Goal: Task Accomplishment & Management: Use online tool/utility

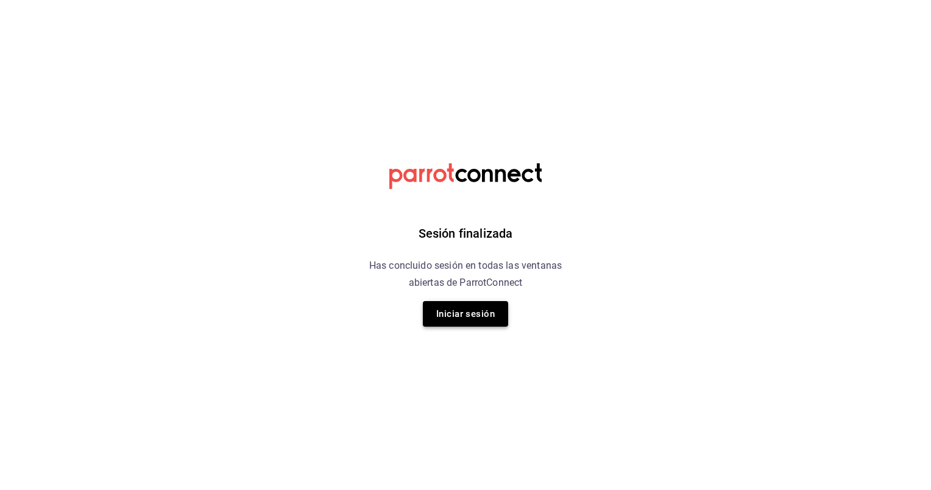
click at [475, 316] on button "Iniciar sesión" at bounding box center [465, 314] width 85 height 26
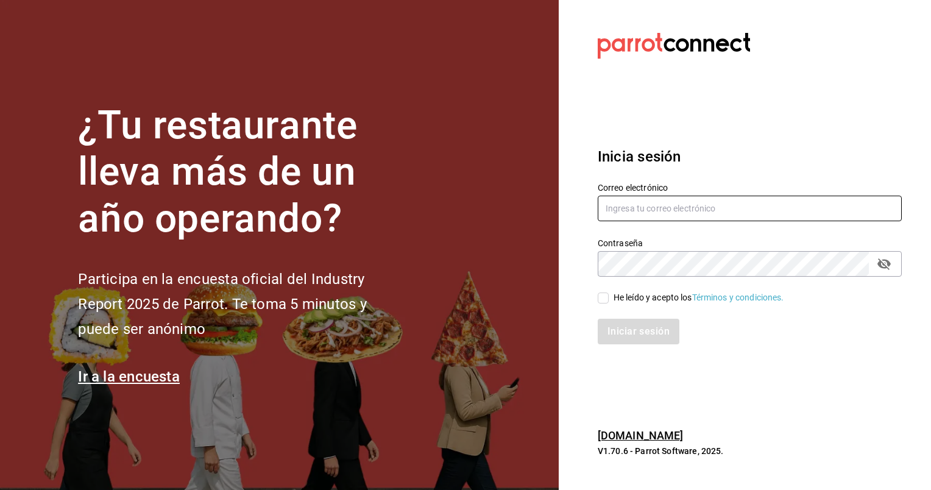
type input "animal.masaryk@grupocosteno.com"
click at [610, 295] on span "He leído y acepto los Términos y condiciones." at bounding box center [697, 297] width 176 height 13
click at [609, 295] on input "He leído y acepto los Términos y condiciones." at bounding box center [603, 298] width 11 height 11
checkbox input "true"
click at [624, 329] on button "Iniciar sesión" at bounding box center [639, 332] width 83 height 26
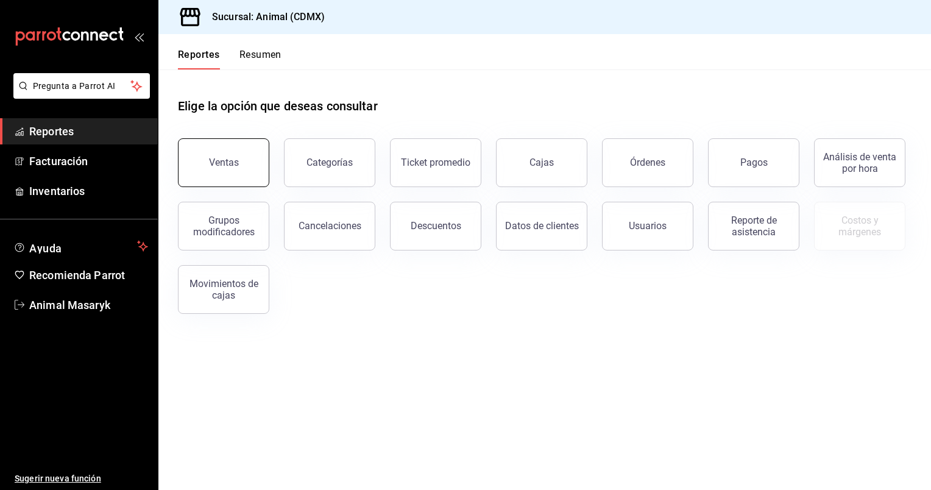
click at [240, 171] on button "Ventas" at bounding box center [223, 162] width 91 height 49
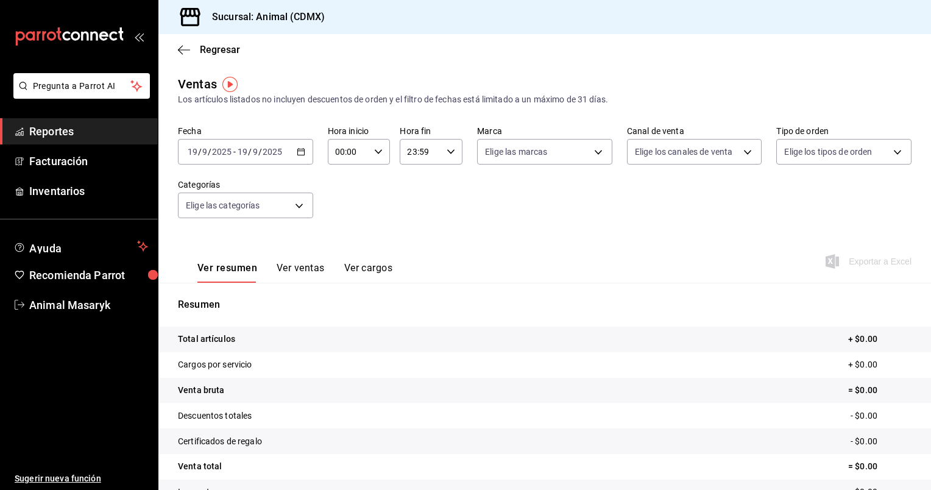
click at [299, 151] on icon "button" at bounding box center [301, 152] width 9 height 9
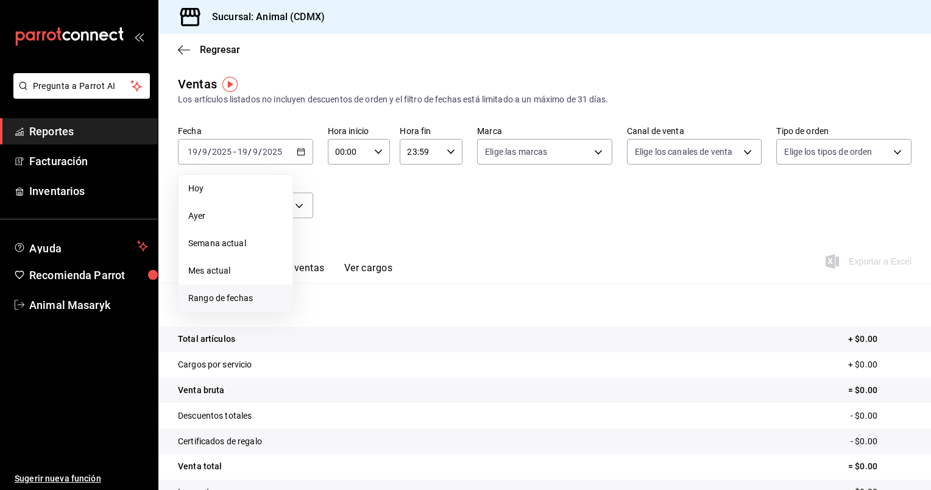
click at [210, 291] on li "Rango de fechas" at bounding box center [236, 298] width 114 height 27
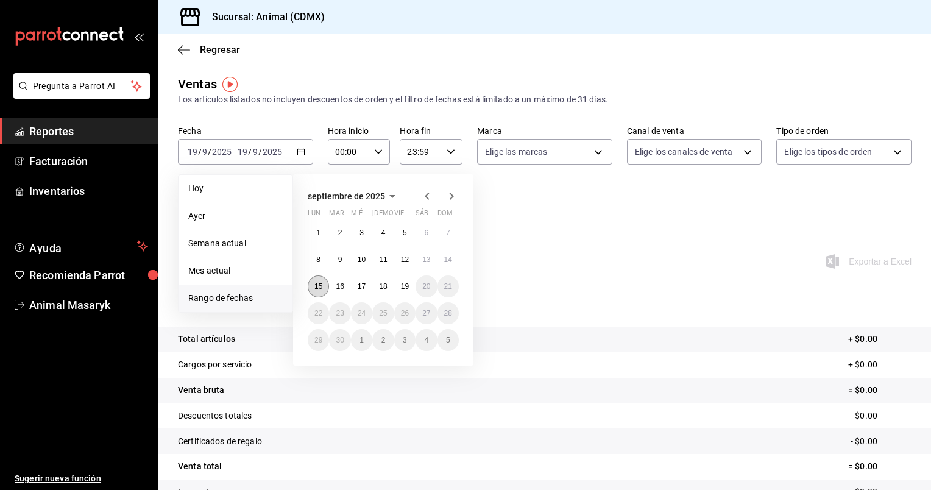
click at [322, 280] on button "15" at bounding box center [318, 287] width 21 height 22
click at [408, 283] on abbr "19" at bounding box center [405, 286] width 8 height 9
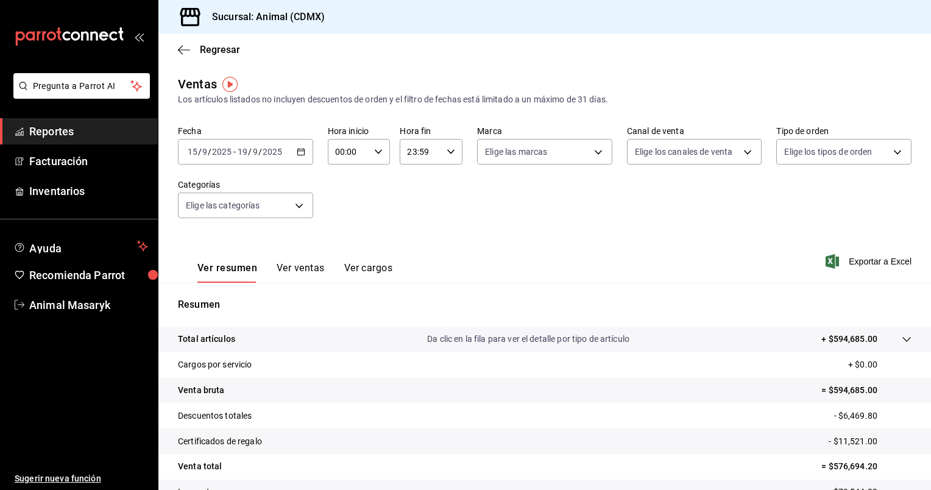
click at [374, 154] on icon "button" at bounding box center [378, 152] width 9 height 9
click at [340, 236] on span "05" at bounding box center [342, 239] width 12 height 10
type input "05:00"
click at [449, 152] on div at bounding box center [465, 245] width 931 height 490
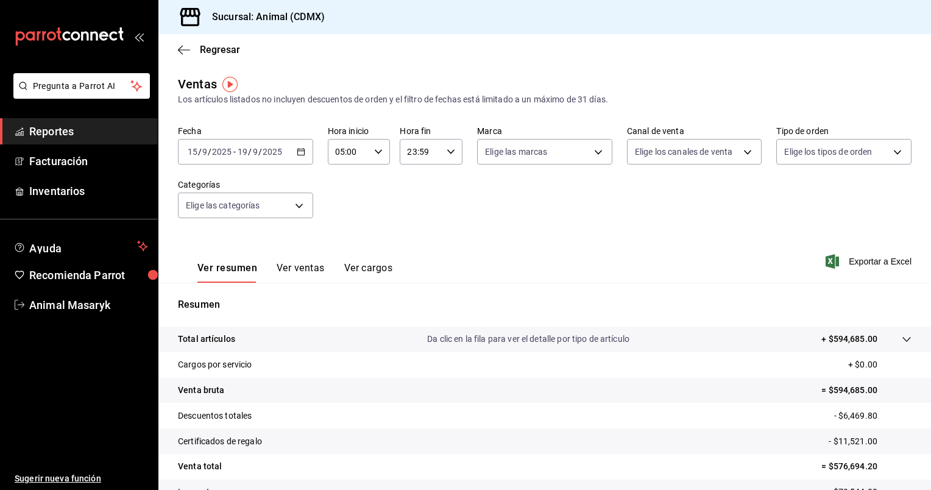
click at [449, 152] on \(Stroke\) "button" at bounding box center [450, 151] width 7 height 4
click at [416, 229] on span "05" at bounding box center [413, 224] width 12 height 10
click at [444, 185] on span "00" at bounding box center [444, 183] width 12 height 10
type input "05:00"
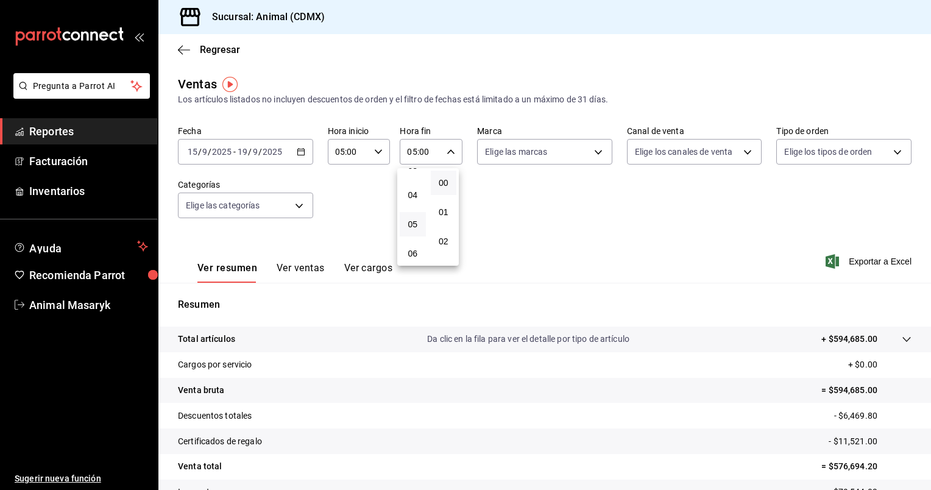
click at [591, 155] on div at bounding box center [465, 245] width 931 height 490
click at [591, 155] on body "Pregunta a Parrot AI Reportes Facturación Inventarios Ayuda Recomienda Parrot A…" at bounding box center [465, 245] width 931 height 490
click at [549, 190] on li "Ver todas" at bounding box center [540, 198] width 132 height 36
type input "cb0f6aec-1481-4e37-861c-bab9b3a65b14"
checkbox input "true"
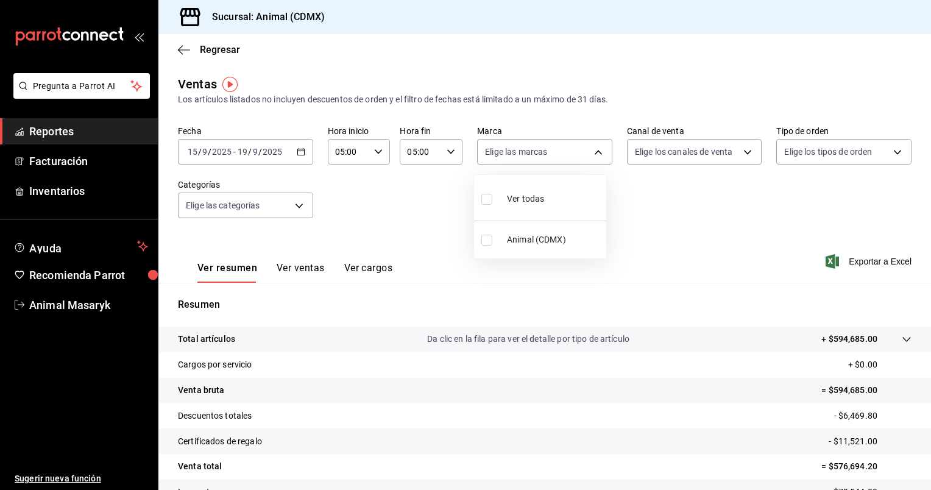
checkbox input "true"
click at [736, 151] on div at bounding box center [465, 245] width 931 height 490
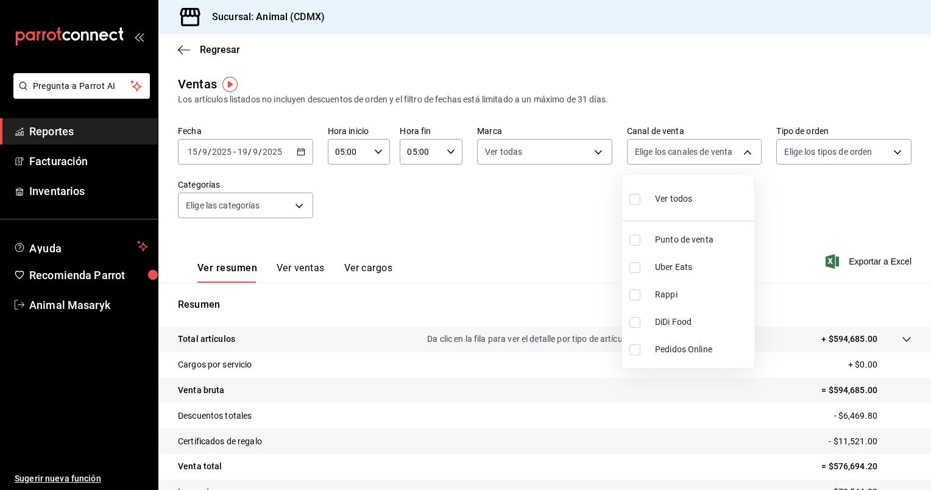
click at [736, 151] on body "Pregunta a Parrot AI Reportes Facturación Inventarios Ayuda Recomienda Parrot A…" at bounding box center [465, 245] width 931 height 490
click at [663, 201] on span "Ver todos" at bounding box center [673, 199] width 37 height 13
type input "PARROT,UBER_EATS,RAPPI,DIDI_FOOD,ONLINE"
checkbox input "true"
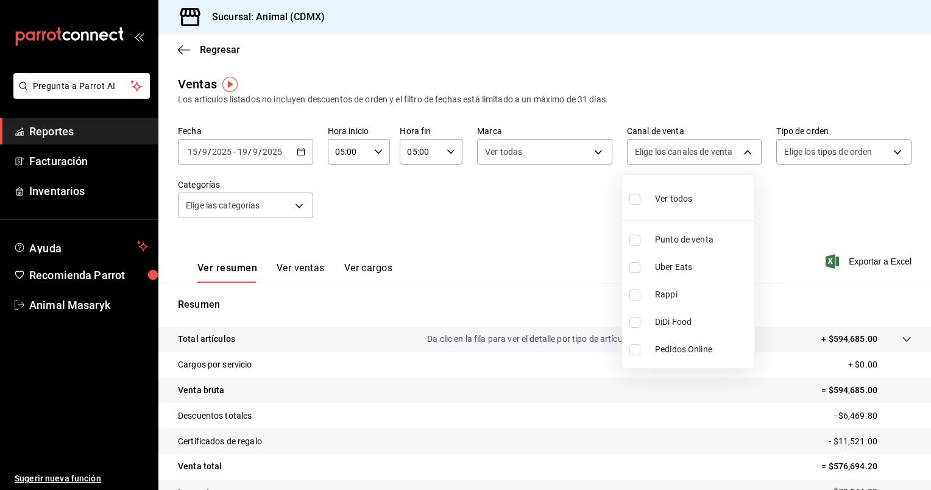
checkbox input "true"
click at [886, 157] on div at bounding box center [465, 245] width 931 height 490
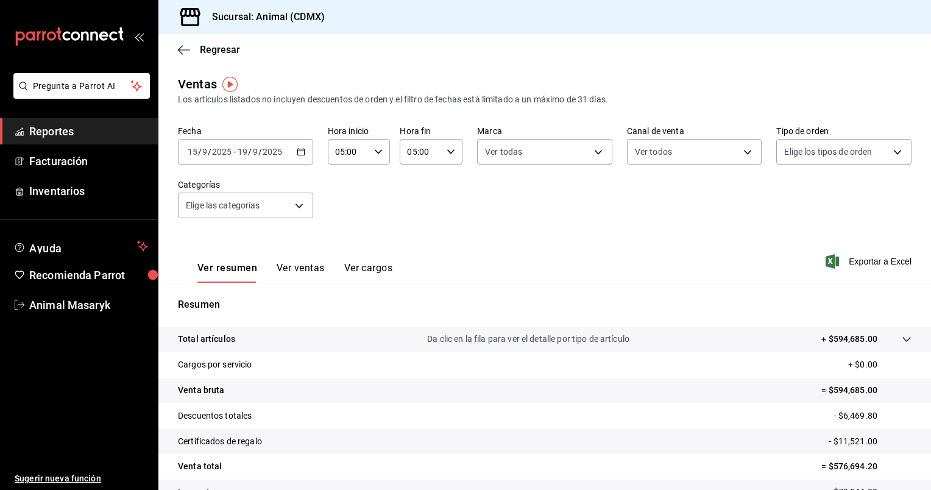
click at [886, 157] on body "Pregunta a Parrot AI Reportes Facturación Inventarios Ayuda Recomienda Parrot A…" at bounding box center [465, 245] width 931 height 490
click at [839, 189] on div "Ver todos" at bounding box center [808, 198] width 63 height 26
type input "ad44a823-99d3-4372-a913-4cf57f2a9ac0,b8ee5ff1-85c8-4a81-aa51-555e6c8ba0c6,EXTER…"
checkbox input "true"
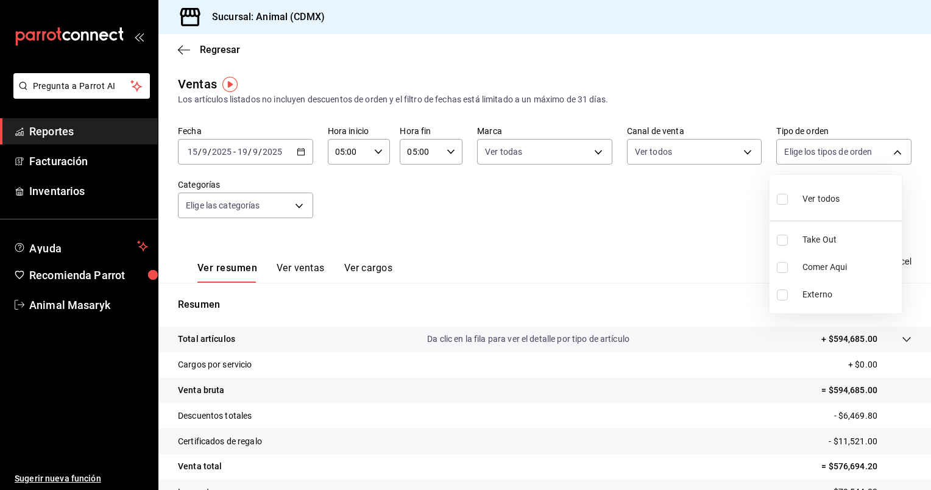
checkbox input "true"
click at [300, 205] on div at bounding box center [465, 245] width 931 height 490
click at [300, 205] on body "Pregunta a Parrot AI Reportes Facturación Inventarios Ayuda Recomienda Parrot A…" at bounding box center [465, 245] width 931 height 490
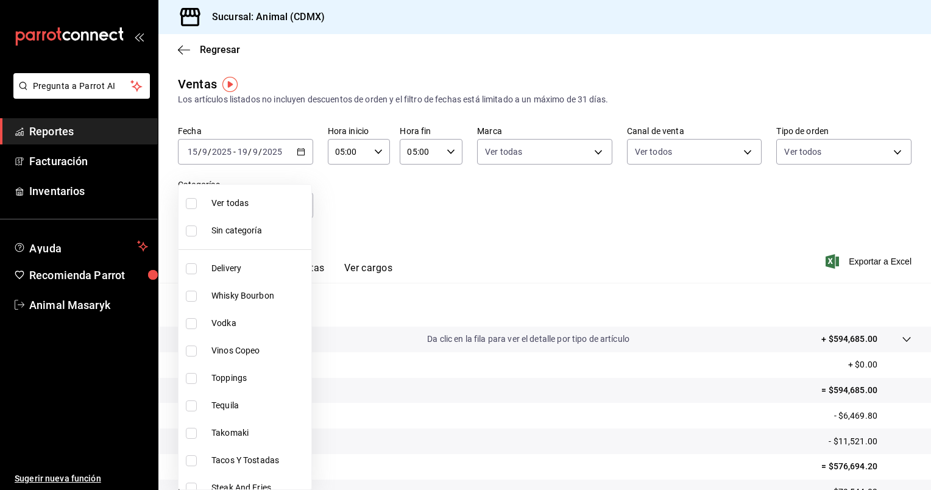
click at [271, 201] on span "Ver todas" at bounding box center [259, 203] width 95 height 13
type input "281688af-6220-48ae-86b9-ca5e6f63eb3e,2ffeebaa-176c-4024-95f8-553ffecca8da,37769…"
checkbox input "true"
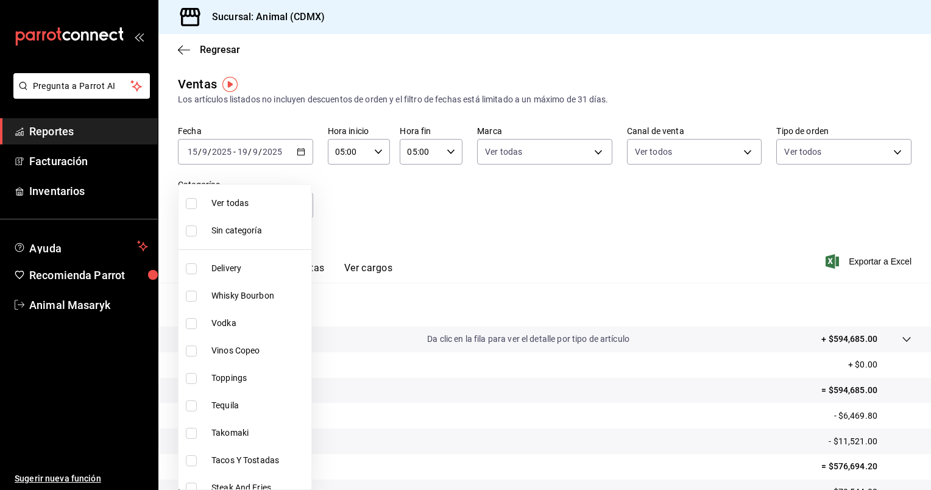
checkbox input "true"
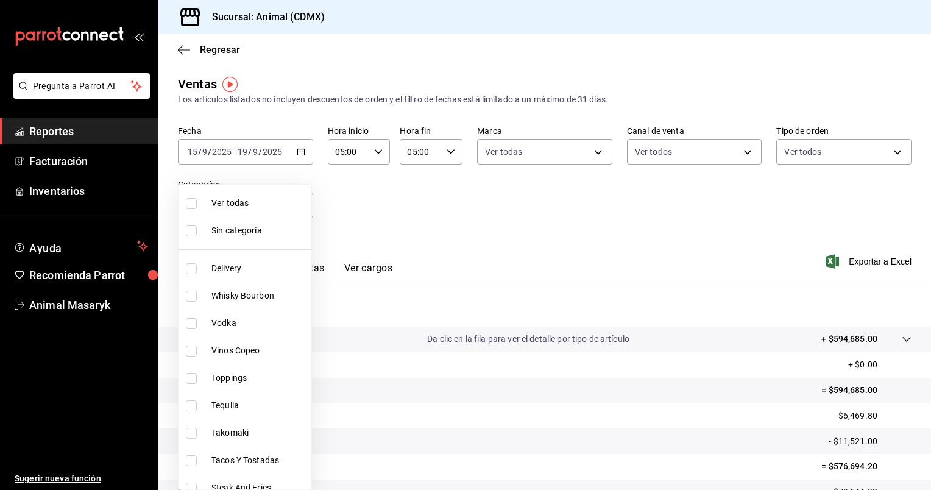
checkbox input "true"
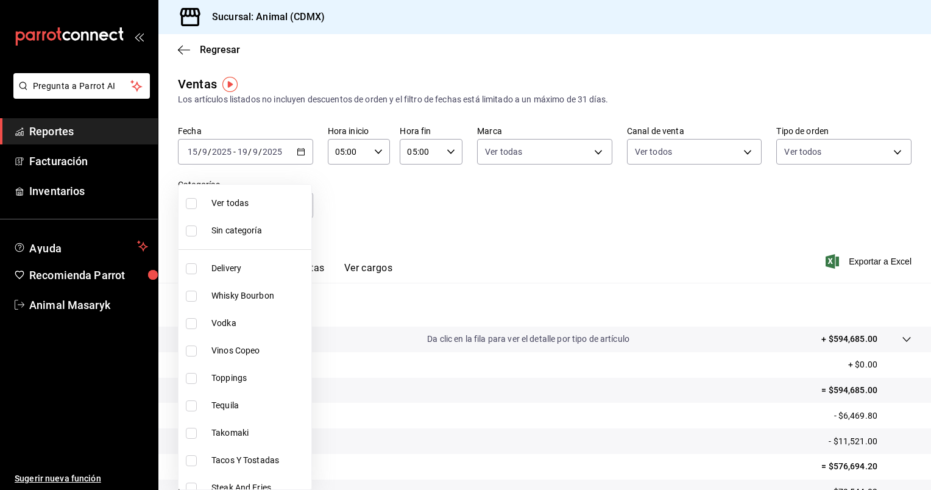
checkbox input "true"
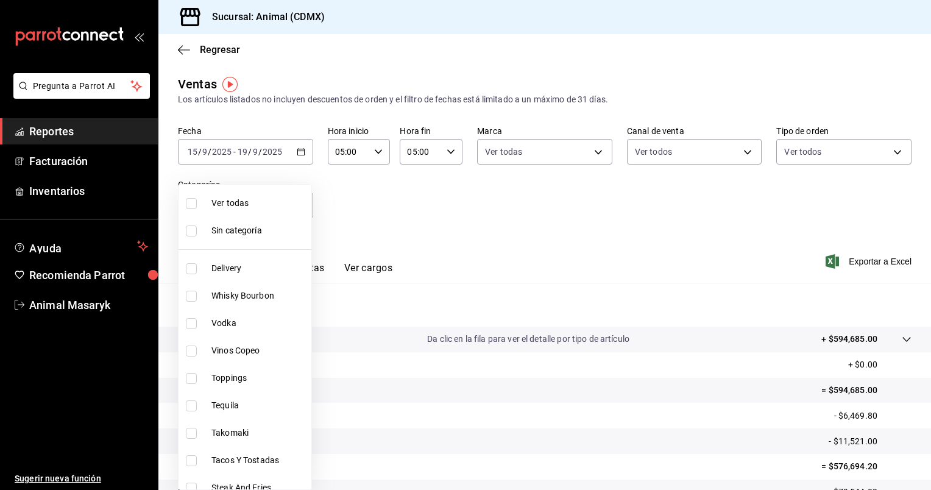
checkbox input "true"
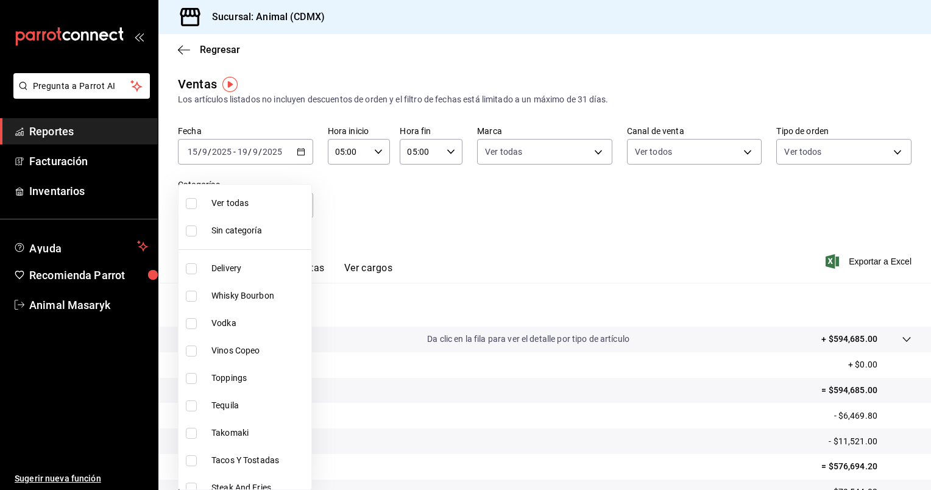
checkbox input "true"
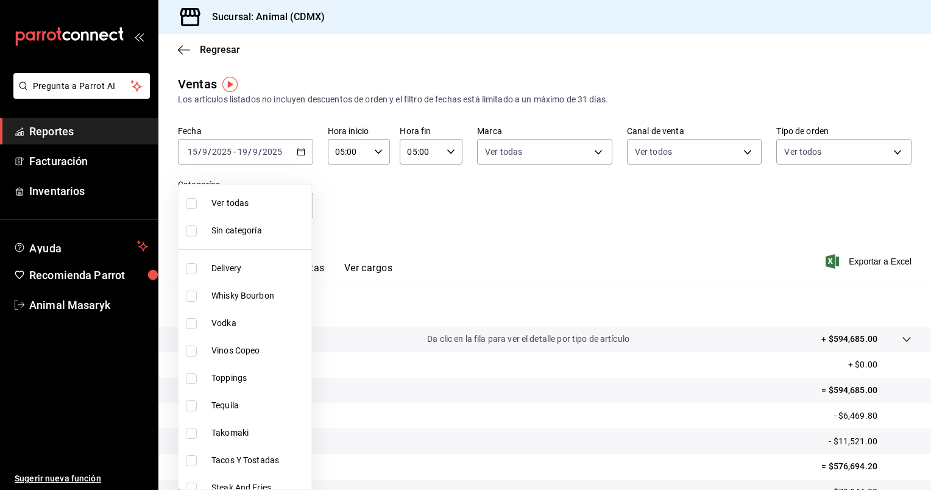
checkbox input "true"
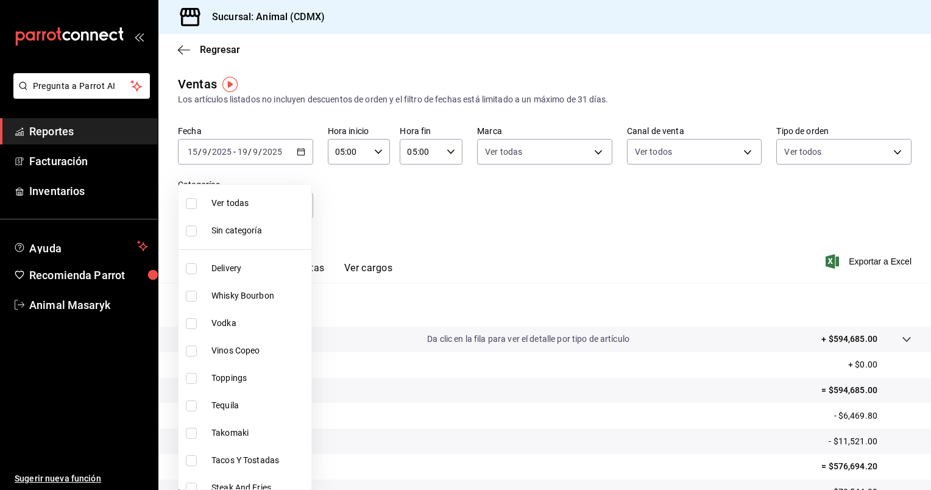
checkbox input "true"
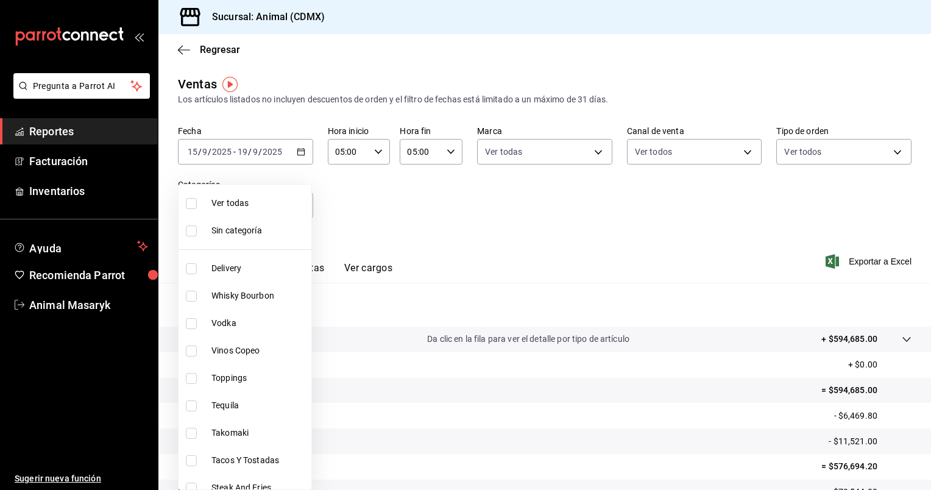
checkbox input "true"
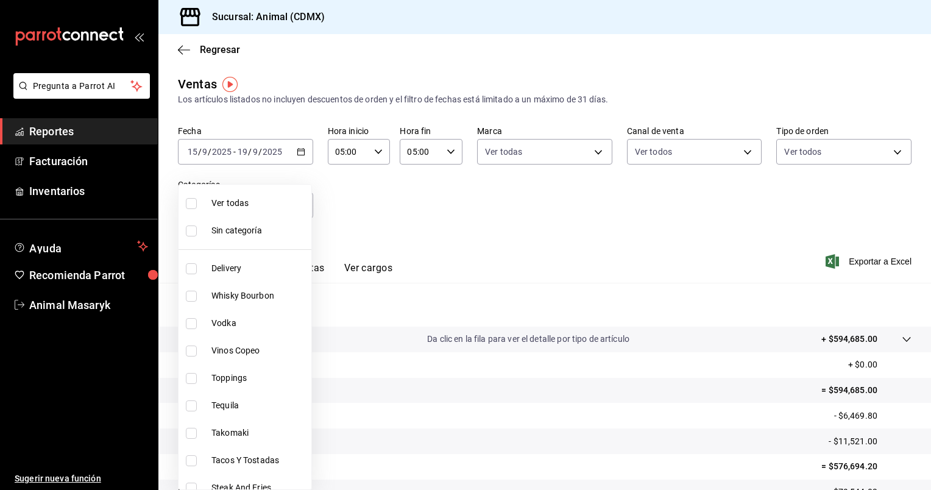
checkbox input "true"
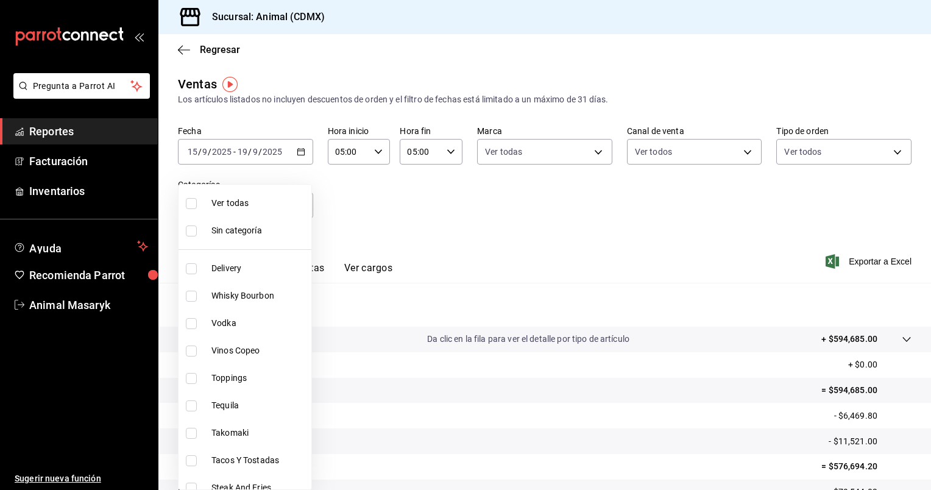
checkbox input "true"
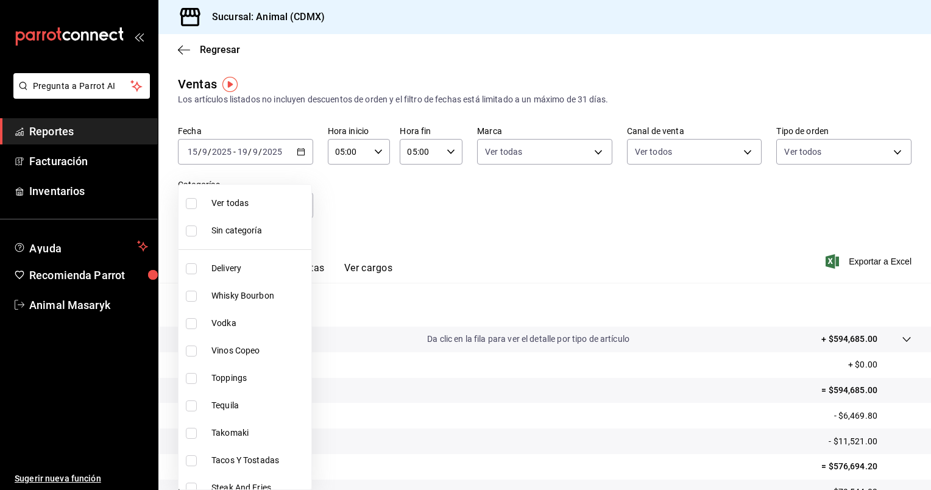
checkbox input "true"
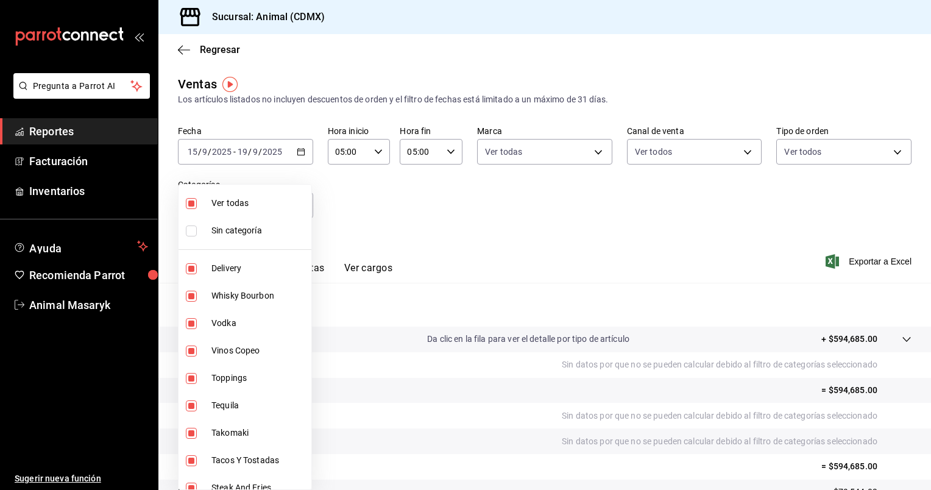
click at [675, 207] on div at bounding box center [465, 245] width 931 height 490
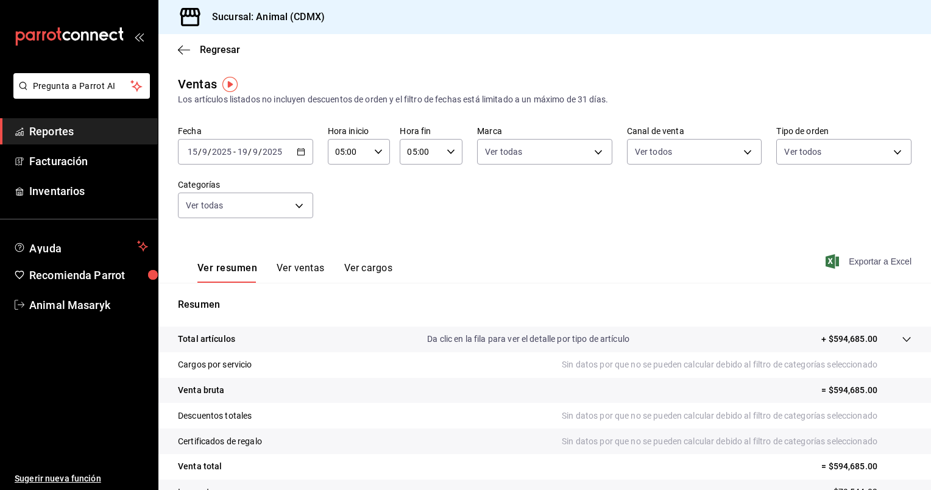
click at [855, 263] on span "Exportar a Excel" at bounding box center [870, 261] width 84 height 15
